Goal: Task Accomplishment & Management: Use online tool/utility

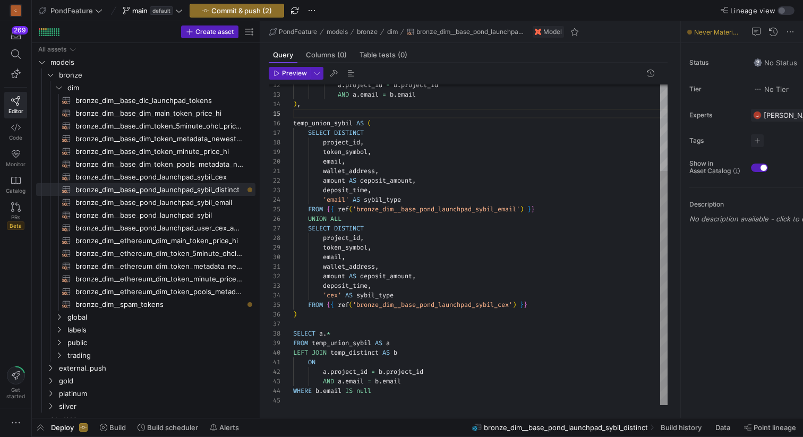
scroll to position [38, 0]
click at [60, 89] on icon "Press SPACE to select this row." at bounding box center [58, 87] width 7 height 6
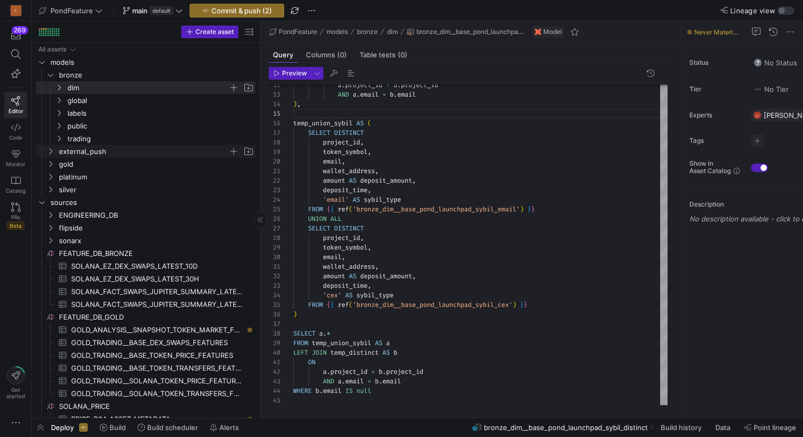
click at [48, 152] on icon "Press SPACE to select this row." at bounding box center [50, 151] width 7 height 6
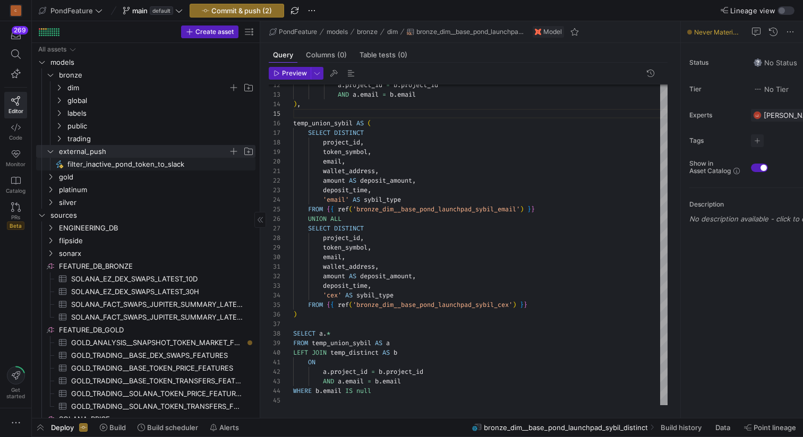
click at [86, 165] on span "filter_inactive_pond_token_to_slack​​​​​" at bounding box center [155, 164] width 176 height 12
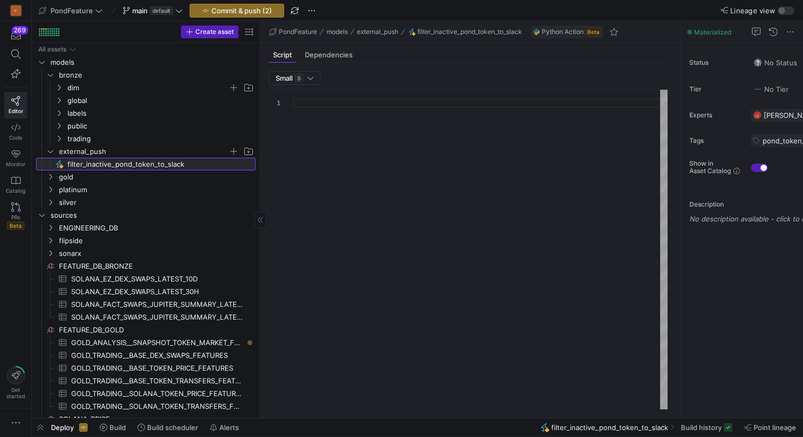
type textarea "import json import logging import pandas as pd import requests from y42.v1.deco…"
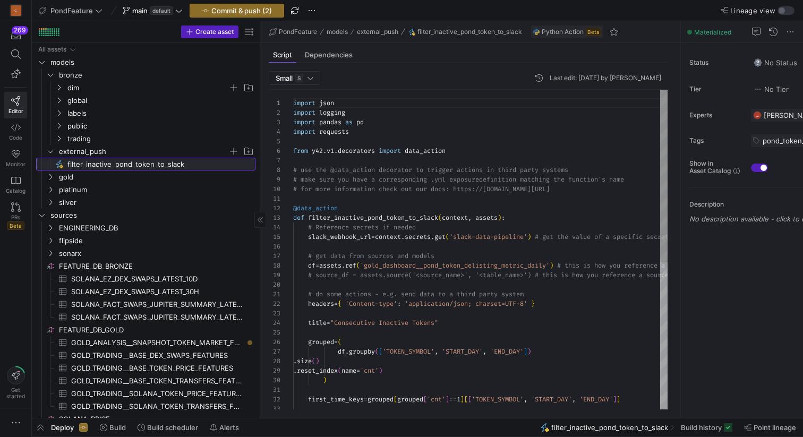
scroll to position [96, 0]
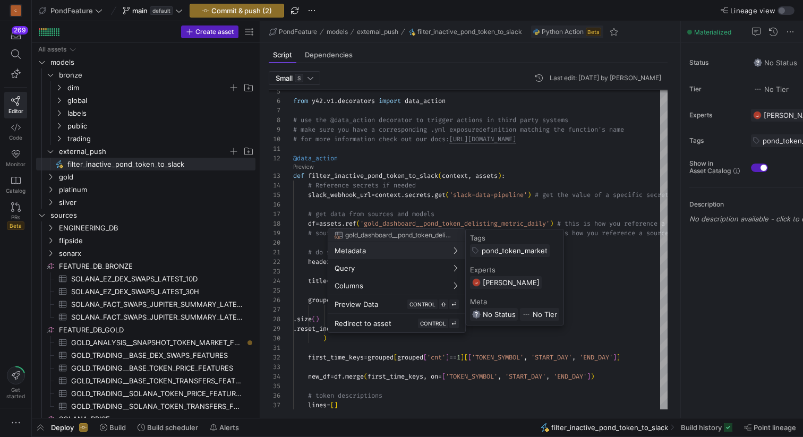
click at [52, 152] on div at bounding box center [401, 218] width 803 height 437
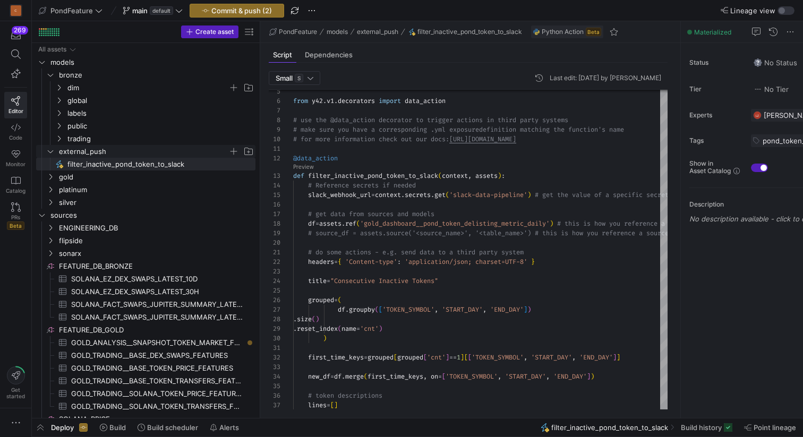
click at [52, 152] on icon "Press SPACE to select this row." at bounding box center [50, 151] width 5 height 3
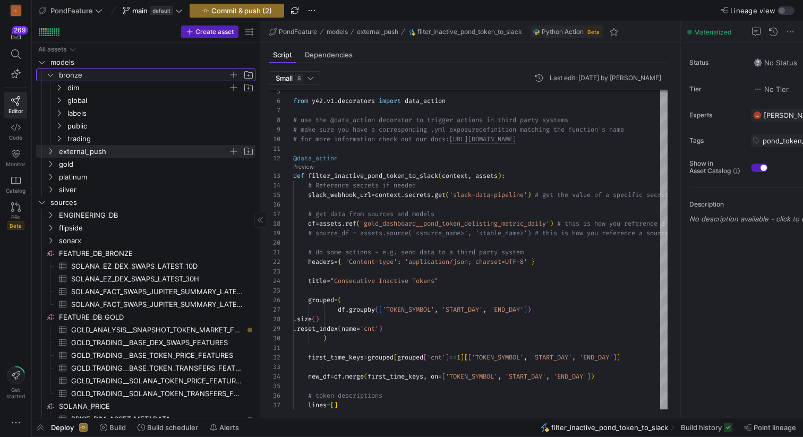
click at [52, 72] on icon "Press SPACE to select this row." at bounding box center [50, 75] width 7 height 6
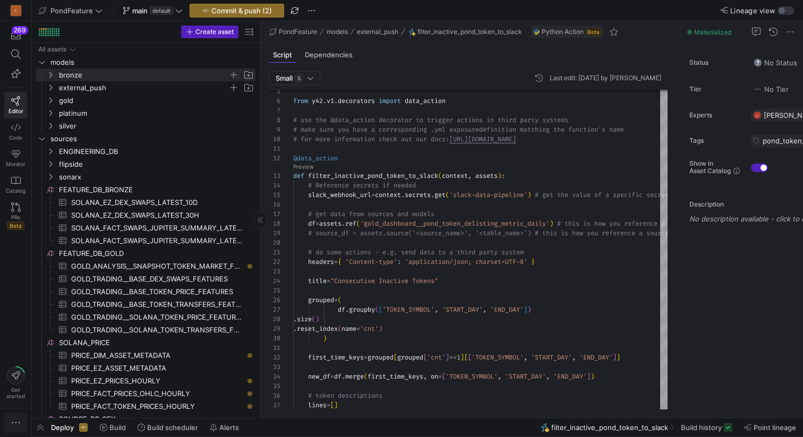
click at [14, 423] on icon "button" at bounding box center [16, 423] width 11 height 11
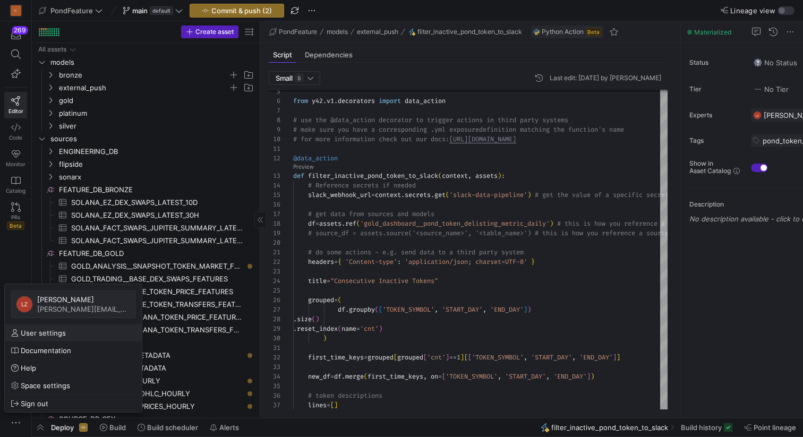
click at [51, 335] on span "User settings" at bounding box center [43, 333] width 45 height 9
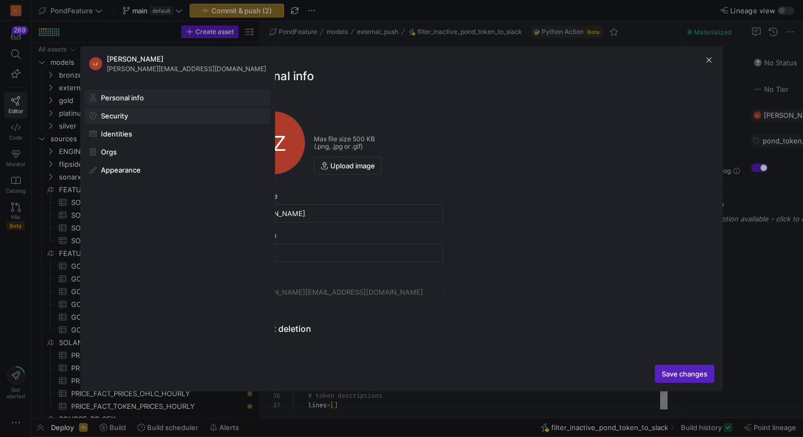
click at [148, 122] on span at bounding box center [177, 115] width 185 height 15
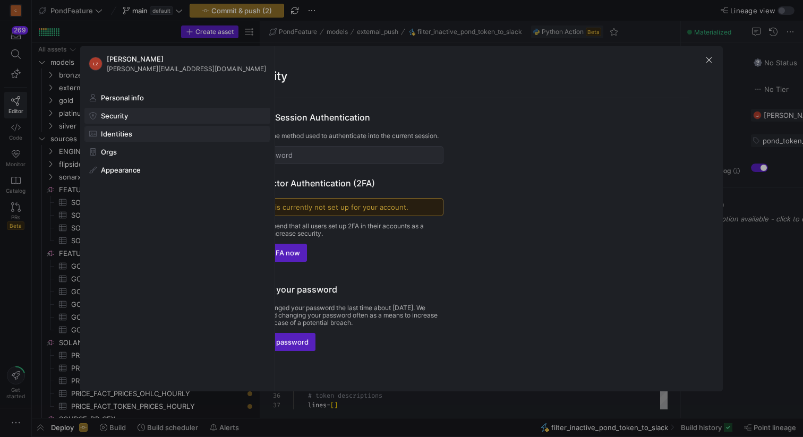
click at [150, 133] on span at bounding box center [177, 133] width 185 height 15
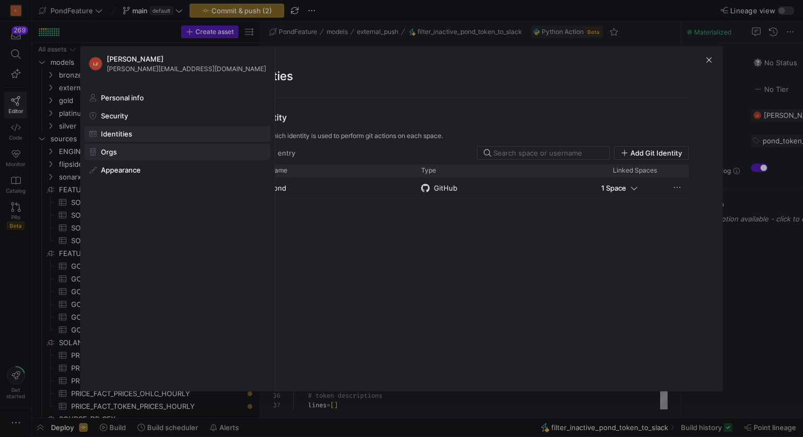
click at [142, 149] on span at bounding box center [177, 152] width 185 height 15
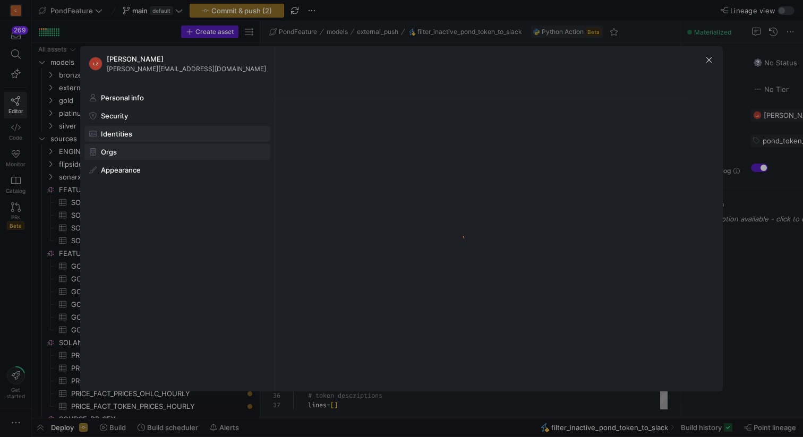
click at [142, 131] on span at bounding box center [177, 133] width 185 height 15
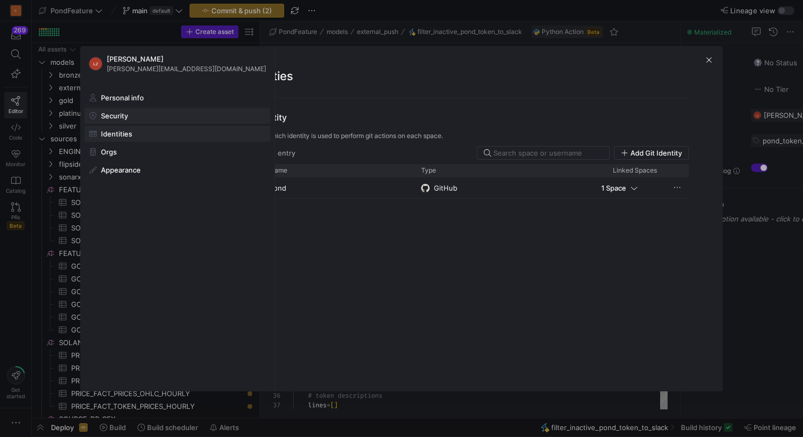
click at [142, 117] on span at bounding box center [177, 115] width 185 height 15
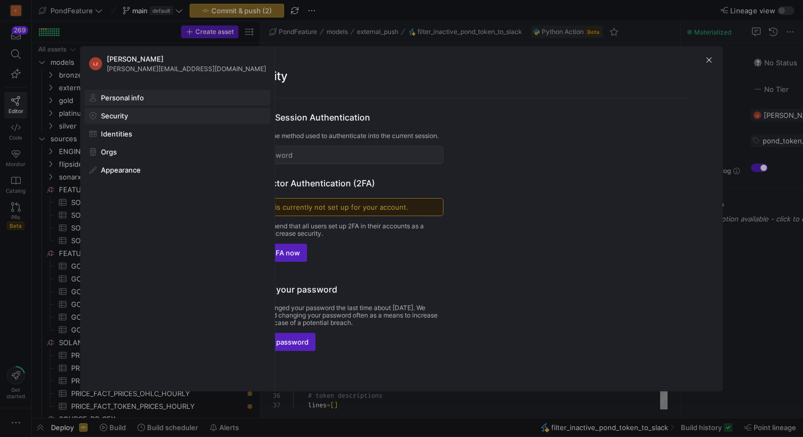
click at [142, 99] on span "Personal info" at bounding box center [122, 98] width 43 height 9
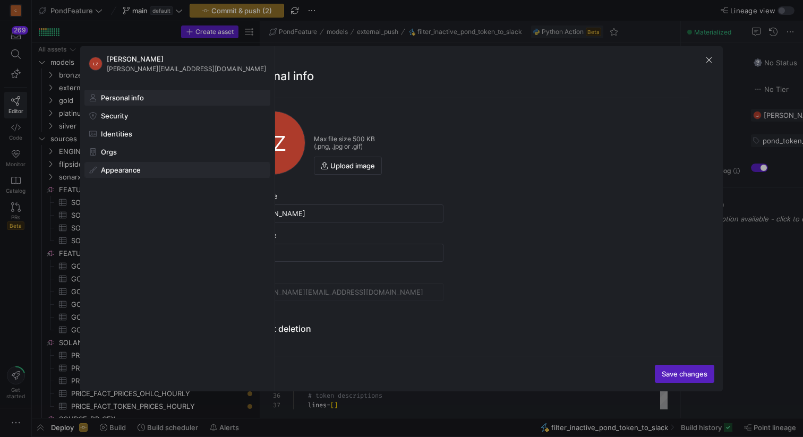
click at [133, 169] on span "Appearance" at bounding box center [121, 170] width 40 height 9
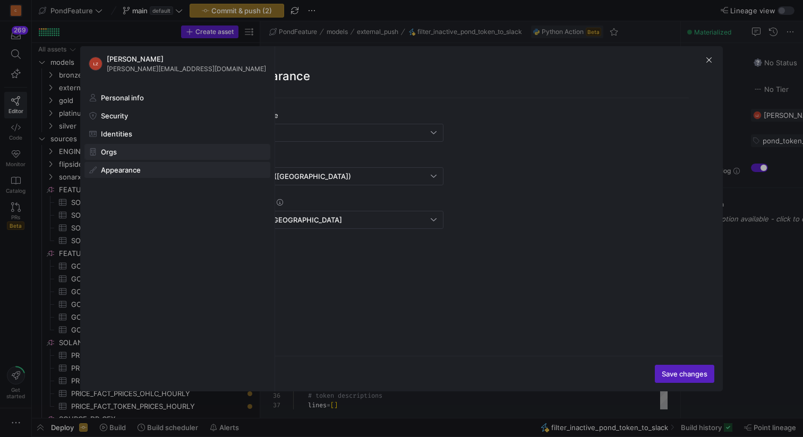
click at [132, 152] on span at bounding box center [177, 152] width 185 height 15
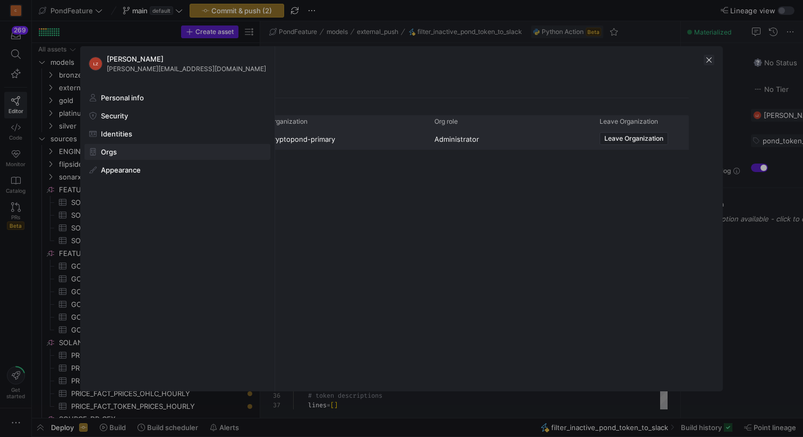
click at [706, 64] on span "button" at bounding box center [709, 60] width 11 height 11
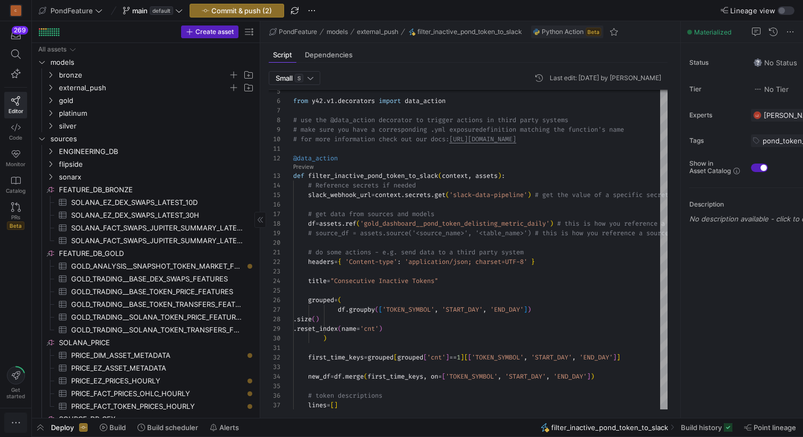
click at [14, 423] on icon "button" at bounding box center [16, 423] width 11 height 11
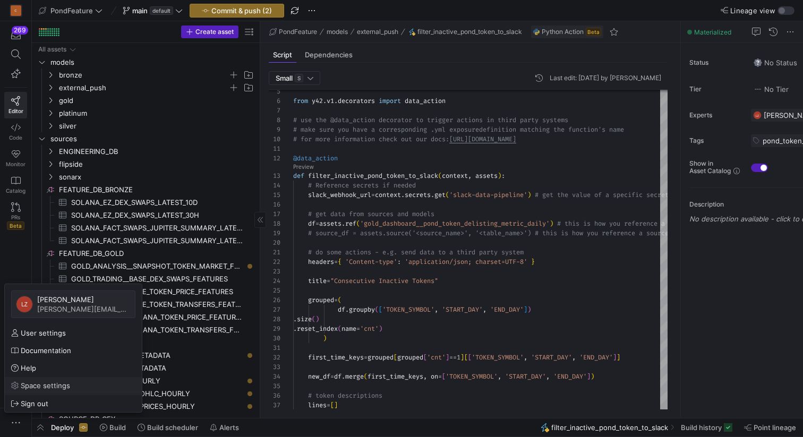
click at [42, 386] on span "Space settings" at bounding box center [45, 385] width 49 height 9
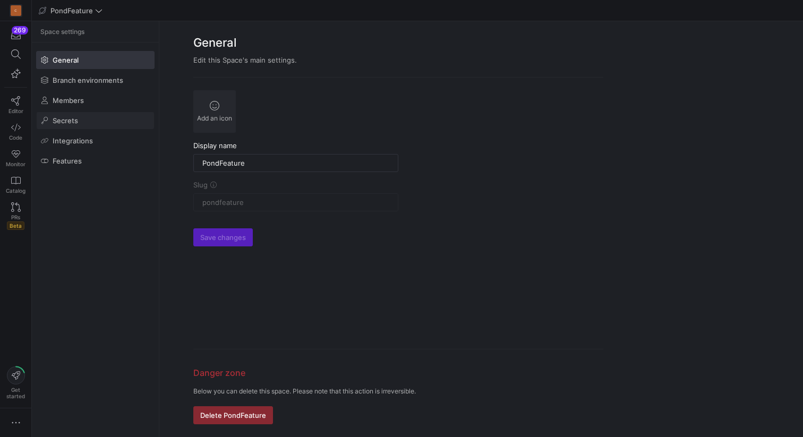
click at [88, 118] on span at bounding box center [95, 120] width 117 height 17
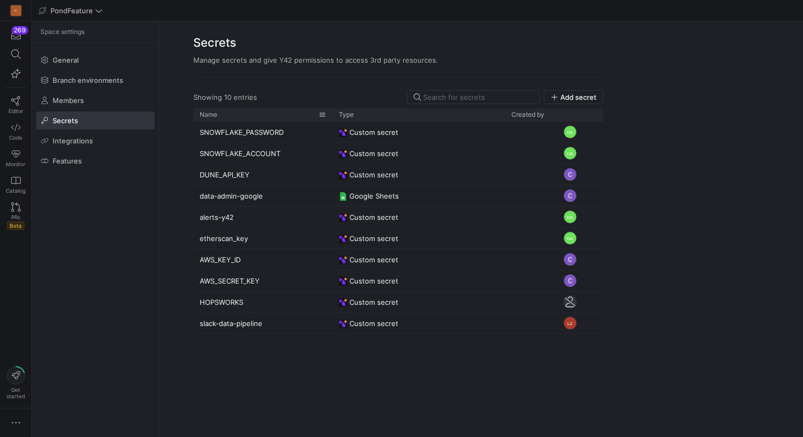
drag, startPoint x: 279, startPoint y: 115, endPoint x: 332, endPoint y: 117, distance: 52.6
click at [332, 117] on div at bounding box center [332, 114] width 4 height 13
click at [20, 99] on link "Editor" at bounding box center [15, 105] width 23 height 27
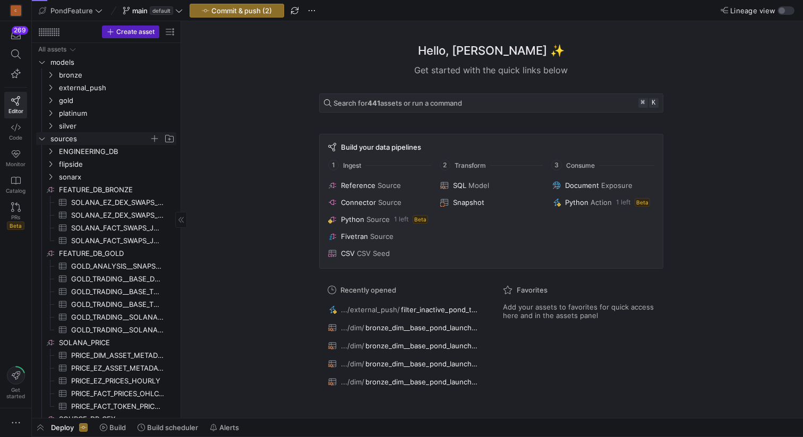
click at [43, 140] on icon "Press SPACE to select this row." at bounding box center [41, 138] width 7 height 6
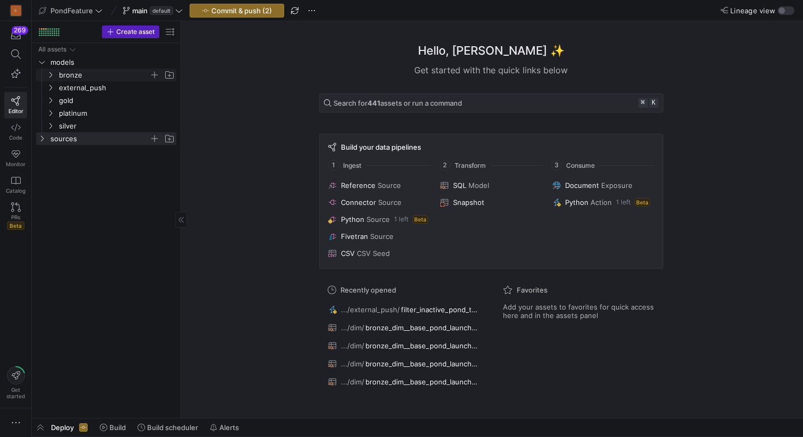
click at [53, 79] on y42-icon "Press SPACE to select this row." at bounding box center [50, 75] width 9 height 9
click at [60, 83] on y42-icon "Press SPACE to select this row." at bounding box center [59, 87] width 9 height 9
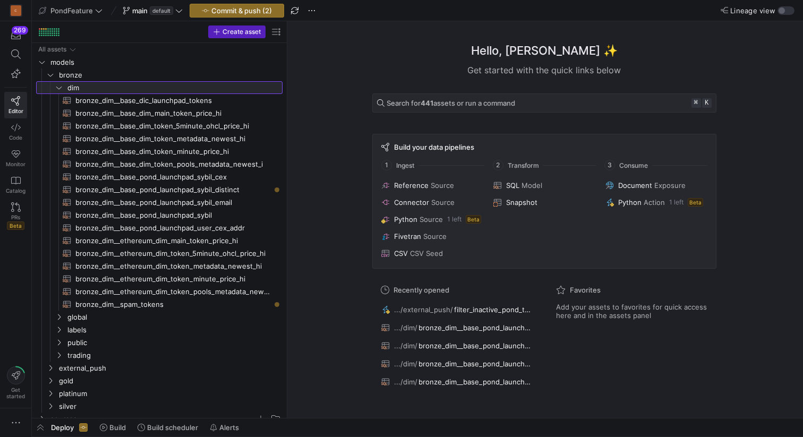
drag, startPoint x: 180, startPoint y: 135, endPoint x: 308, endPoint y: 133, distance: 128.1
click at [219, 179] on span "bronze_dim__base_pond_launchpad_sybil_cex​​​​​​​​​​" at bounding box center [172, 177] width 195 height 12
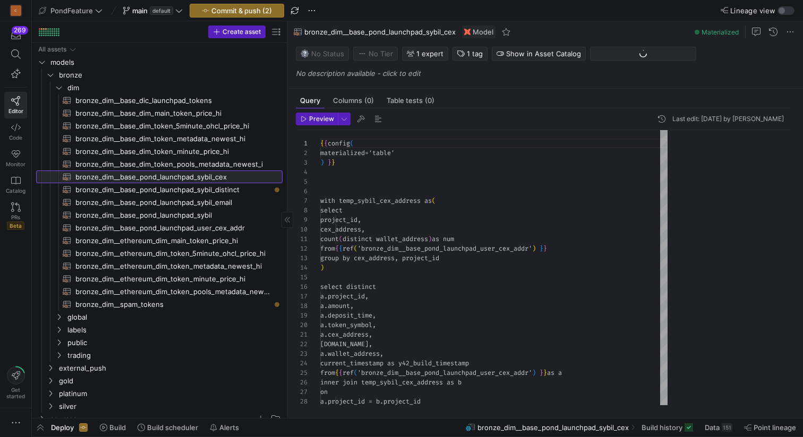
scroll to position [96, 0]
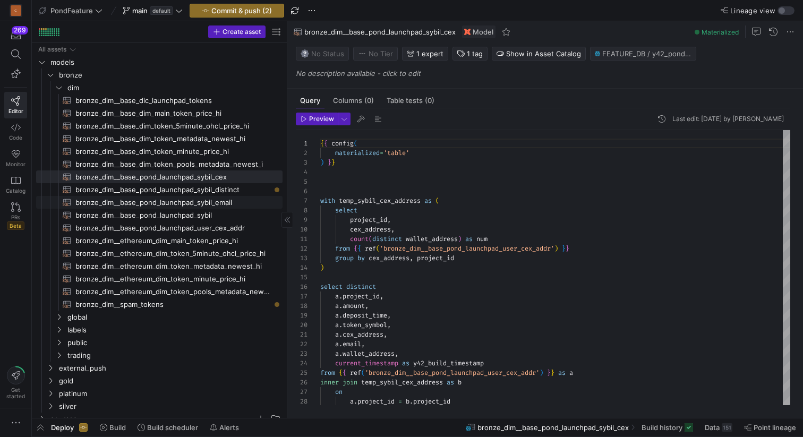
click at [223, 204] on span "bronze_dim__base_pond_launchpad_sybil_email​​​​​​​​​​" at bounding box center [172, 203] width 195 height 12
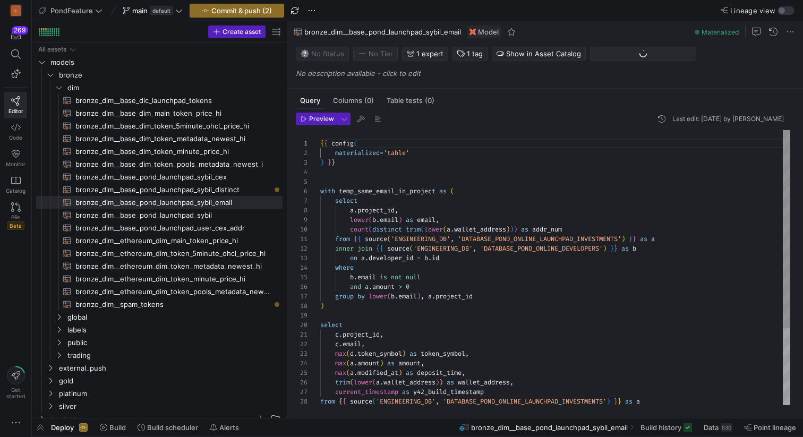
scroll to position [38, 0]
click at [428, 179] on div "{ { config ( materialized = 'table' ) } } with temp_same_email_in_project as ( …" at bounding box center [555, 320] width 470 height 381
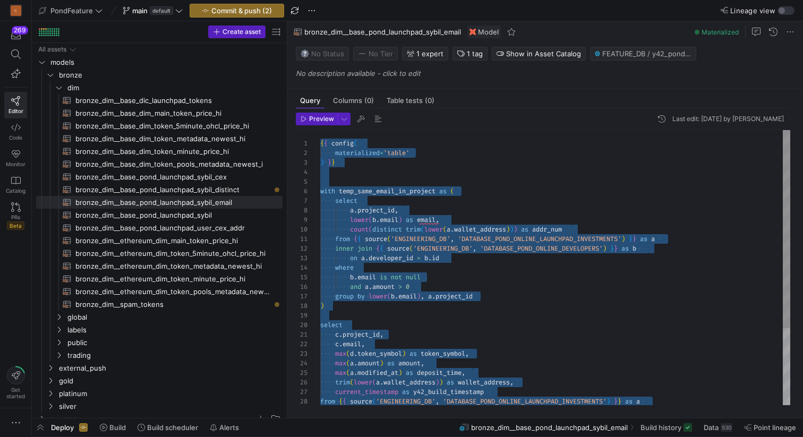
scroll to position [0, 0]
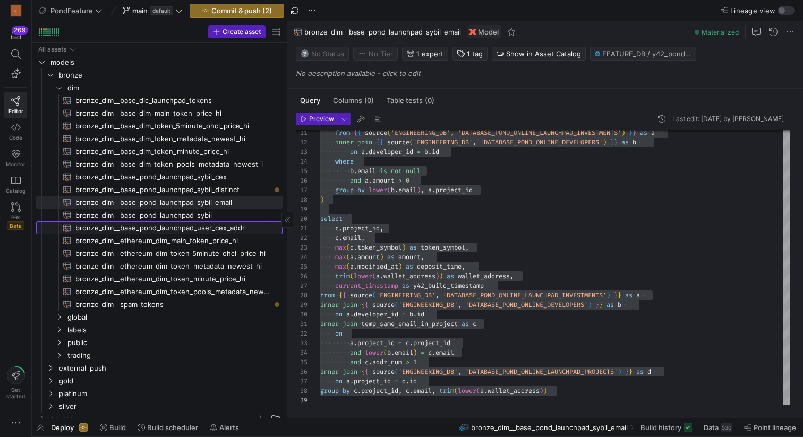
click at [229, 228] on span "bronze_dim__base_pond_launchpad_user_cex_addr​​​​​​​​​​" at bounding box center [172, 228] width 195 height 12
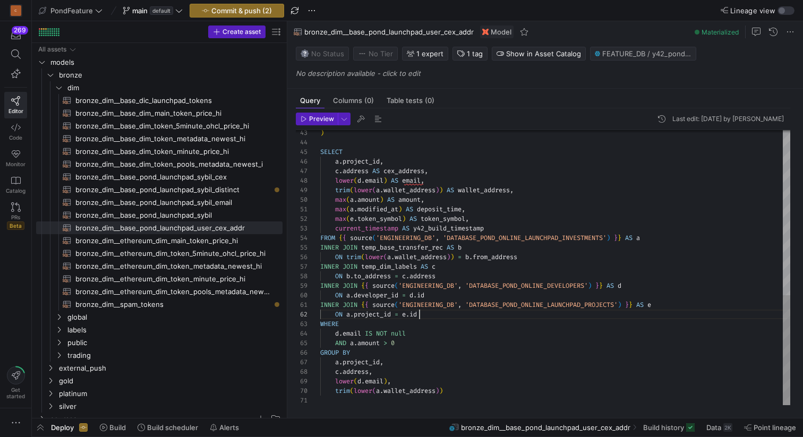
scroll to position [10, 99]
click at [435, 314] on div ") SELECT a . project_id , c . address AS cex_address , lower ( d . email ) AS e…" at bounding box center [555, 62] width 470 height 688
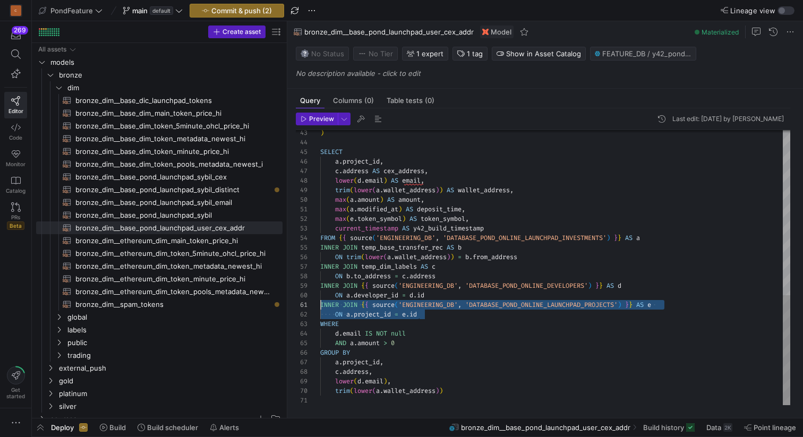
drag, startPoint x: 435, startPoint y: 314, endPoint x: 310, endPoint y: 307, distance: 125.6
click at [320, 307] on div ") SELECT a . project_id , c . address AS cex_address , lower ( d . email ) AS e…" at bounding box center [555, 62] width 470 height 688
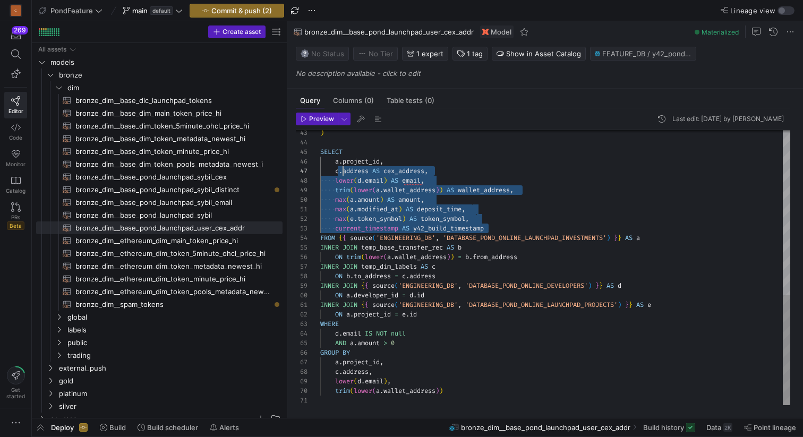
scroll to position [48, 0]
drag, startPoint x: 504, startPoint y: 225, endPoint x: 315, endPoint y: 163, distance: 198.8
click at [320, 163] on div ") SELECT a . project_id , c . address AS cex_address , lower ( d . email ) AS e…" at bounding box center [555, 62] width 470 height 688
click at [455, 388] on div ") SELECT a . project_id , c . address AS cex_address , lower ( d . email ) AS e…" at bounding box center [555, 62] width 470 height 688
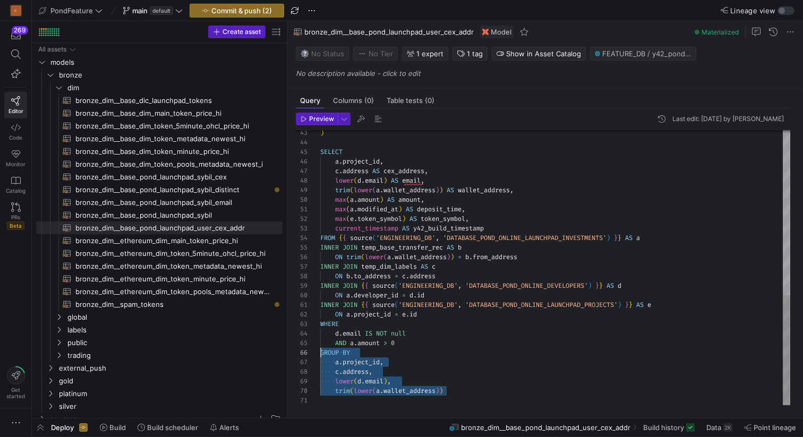
drag, startPoint x: 468, startPoint y: 389, endPoint x: 316, endPoint y: 355, distance: 155.8
click at [320, 355] on div ") SELECT a . project_id , c . address AS cex_address , lower ( d . email ) AS e…" at bounding box center [555, 62] width 470 height 688
click at [213, 173] on span "bronze_dim__base_pond_launchpad_sybil_cex​​​​​​​​​​" at bounding box center [172, 177] width 195 height 12
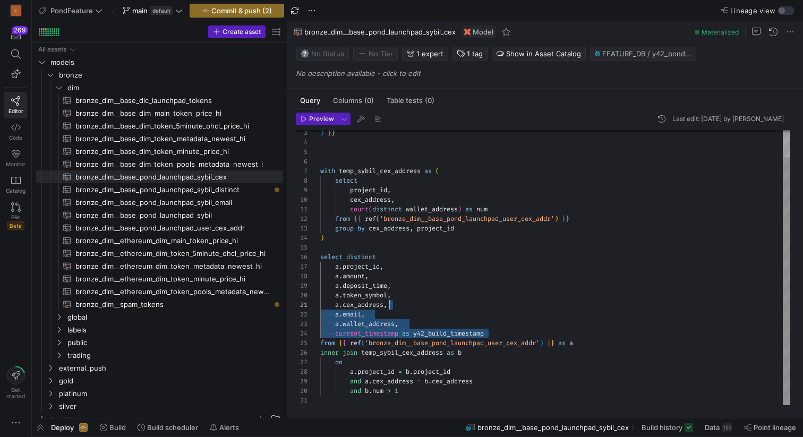
scroll to position [0, 69]
type textarea "count(distinct wallet_address) as num from {{ ref('bronze_dim__base_pond_launch…"
drag, startPoint x: 505, startPoint y: 331, endPoint x: 311, endPoint y: 270, distance: 202.8
click at [320, 270] on div ") } } with temp_sybil_cex_address as ( select project_id , cex_address , count …" at bounding box center [555, 252] width 470 height 305
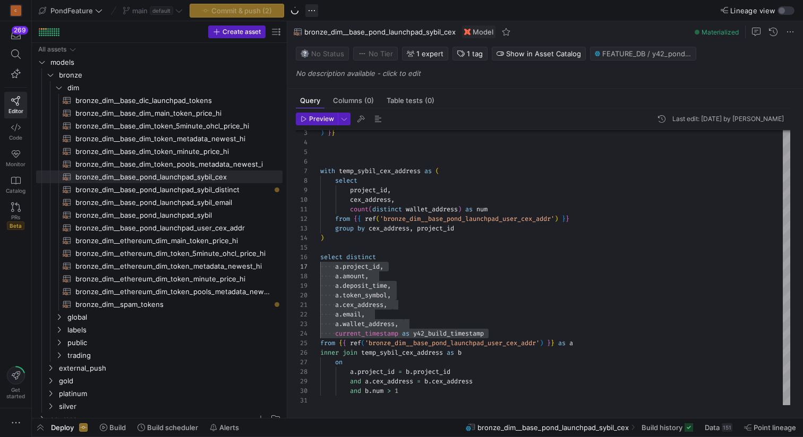
click at [311, 10] on span "button" at bounding box center [312, 10] width 13 height 13
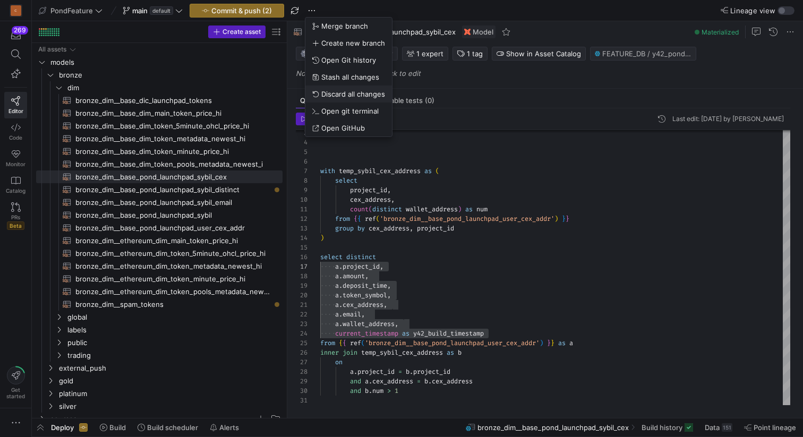
click at [353, 95] on span "Discard all changes" at bounding box center [353, 94] width 64 height 9
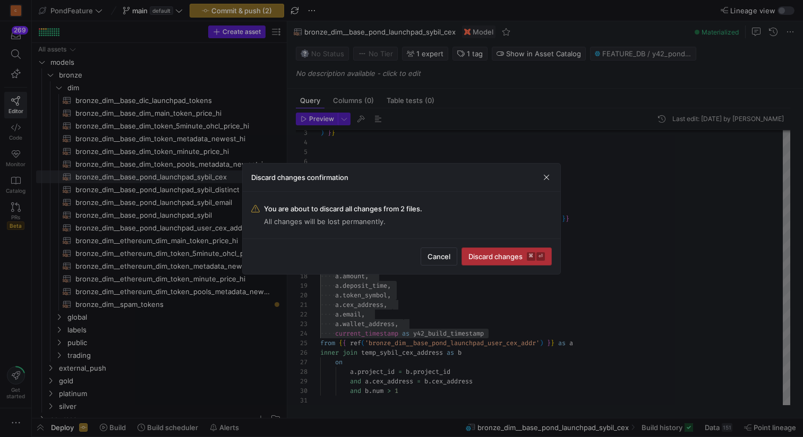
click at [487, 257] on span "Discard changes ⌘ ⏎" at bounding box center [507, 256] width 77 height 9
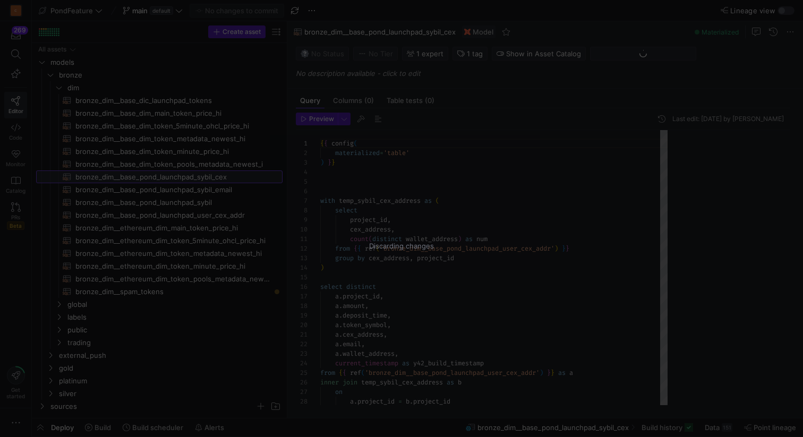
scroll to position [96, 0]
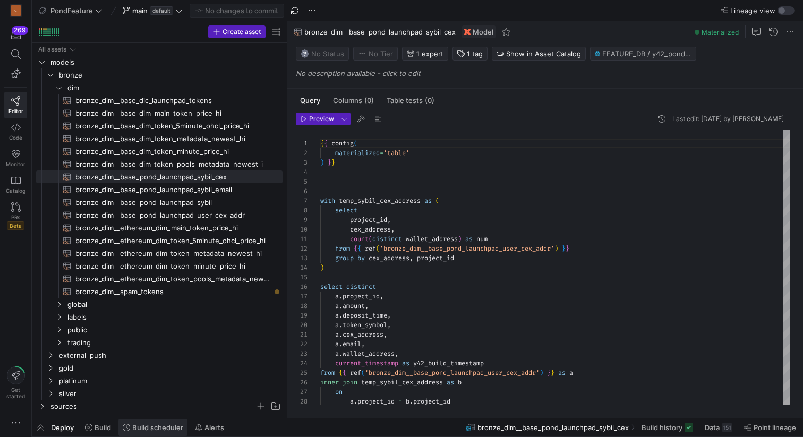
click at [165, 429] on span "Build scheduler" at bounding box center [157, 427] width 51 height 9
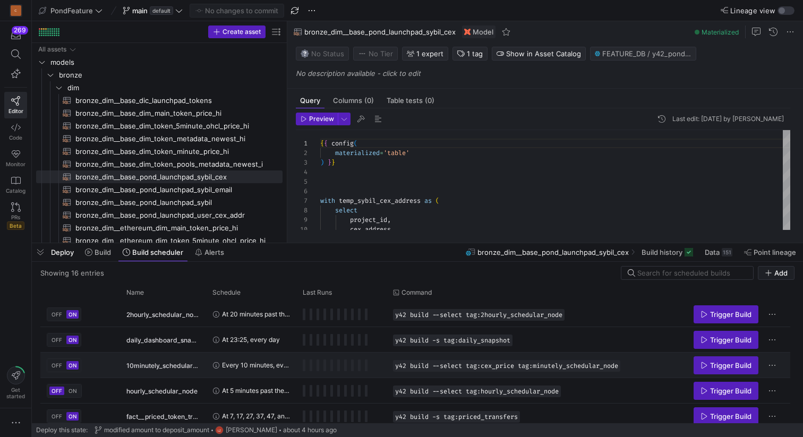
scroll to position [286, 0]
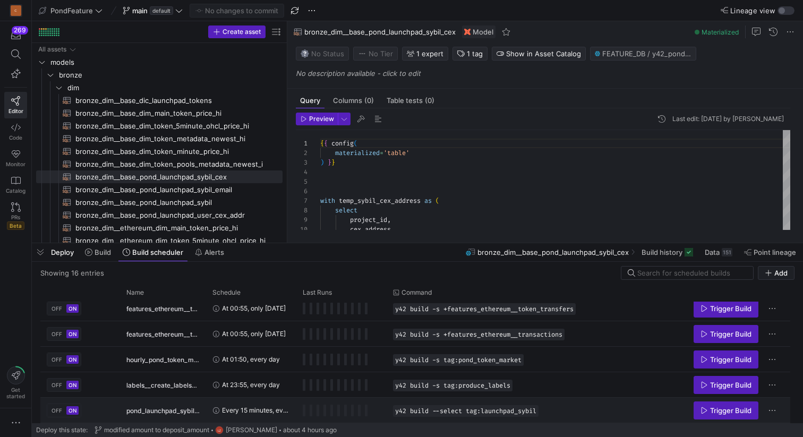
click at [58, 410] on span "OFF" at bounding box center [57, 411] width 11 height 6
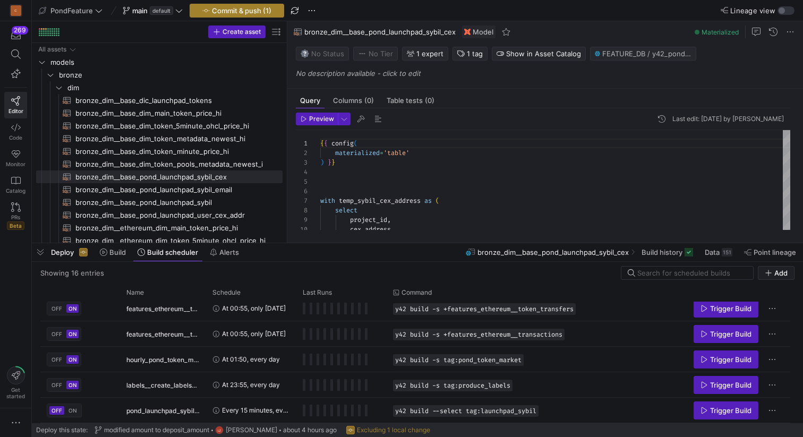
click at [238, 12] on span "Commit & push (1)" at bounding box center [242, 10] width 60 height 9
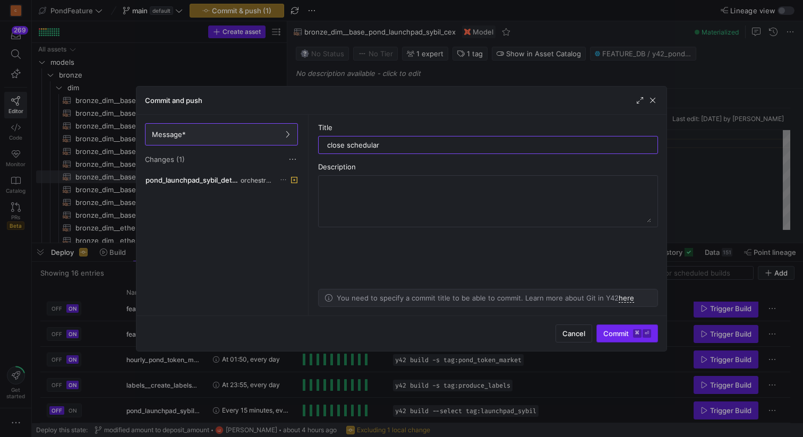
type input "close schedular"
click at [622, 335] on span "Commit ⌘ ⏎" at bounding box center [628, 333] width 48 height 9
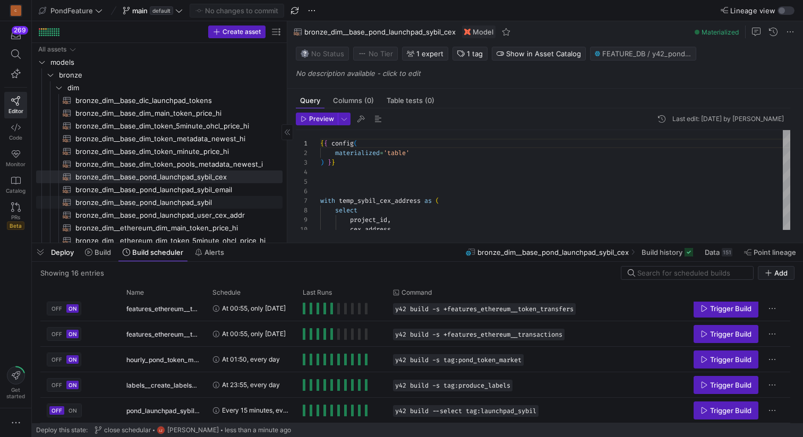
click at [210, 201] on span "bronze_dim__base_pond_launchpad_sybil​​​​​​​​​​" at bounding box center [172, 203] width 195 height 12
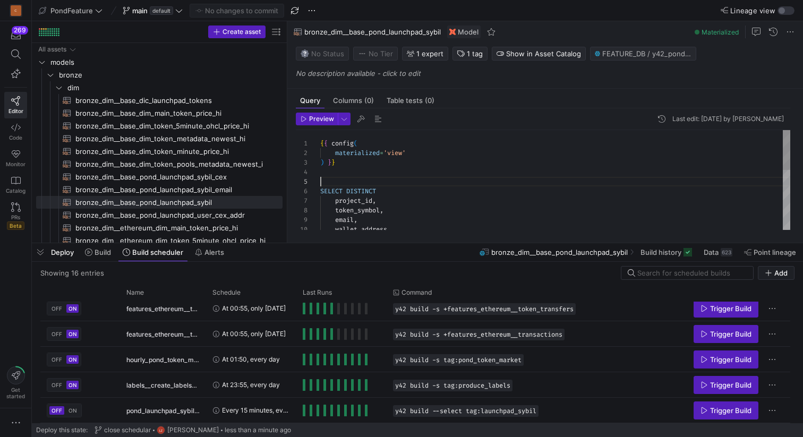
scroll to position [38, 0]
click at [384, 183] on div "wallet_address , email , token_symbol , project_id , SELECT DISTINCT ) } } mate…" at bounding box center [555, 254] width 470 height 248
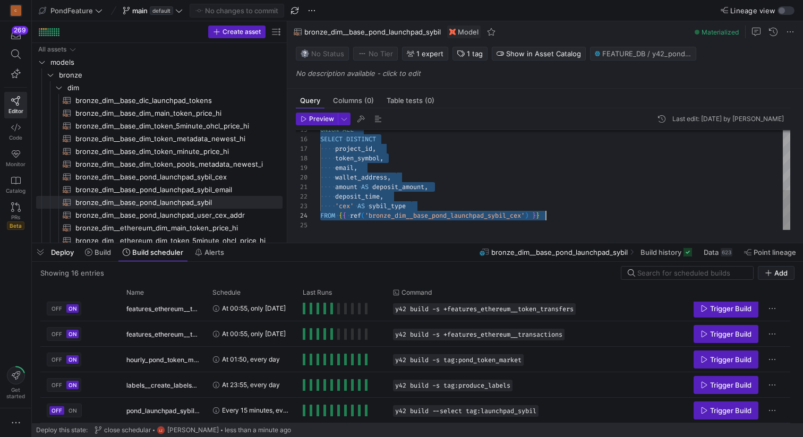
scroll to position [38, 225]
click at [559, 216] on div "UNION ALL SELECT DISTINCT project_id , token_symbol , email , wallet_address , …" at bounding box center [555, 106] width 470 height 248
type textarea "amount AS deposit_amount, deposit_time, 'email' AS sybil_type FROM {{ ref('bron…"
click at [424, 171] on div "UNION ALL SELECT DISTINCT project_id , token_symbol , email , wallet_address , …" at bounding box center [555, 106] width 470 height 248
